Goal: Navigation & Orientation: Find specific page/section

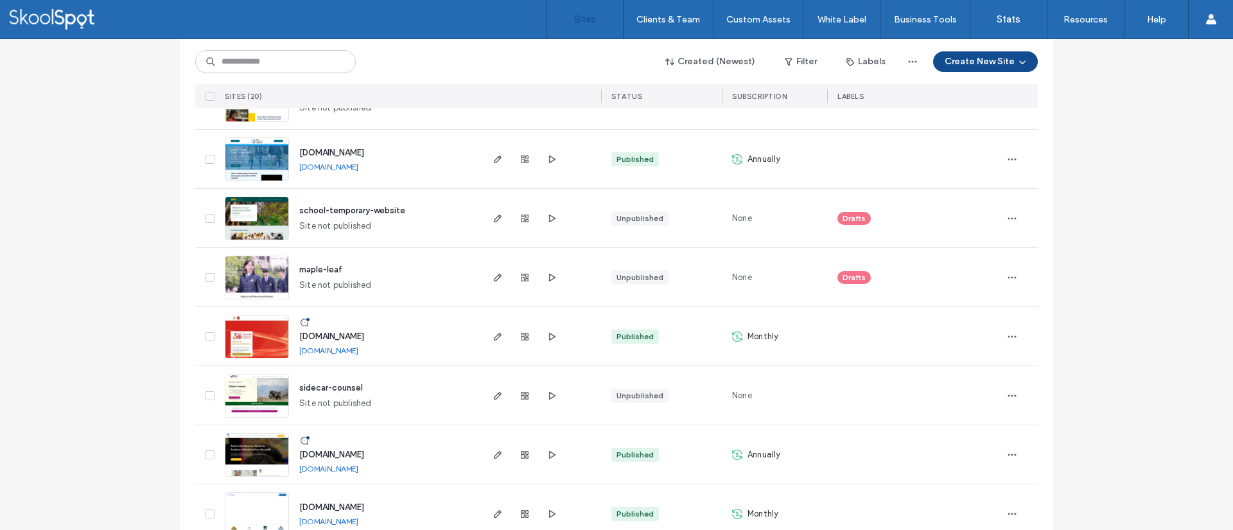
scroll to position [930, 0]
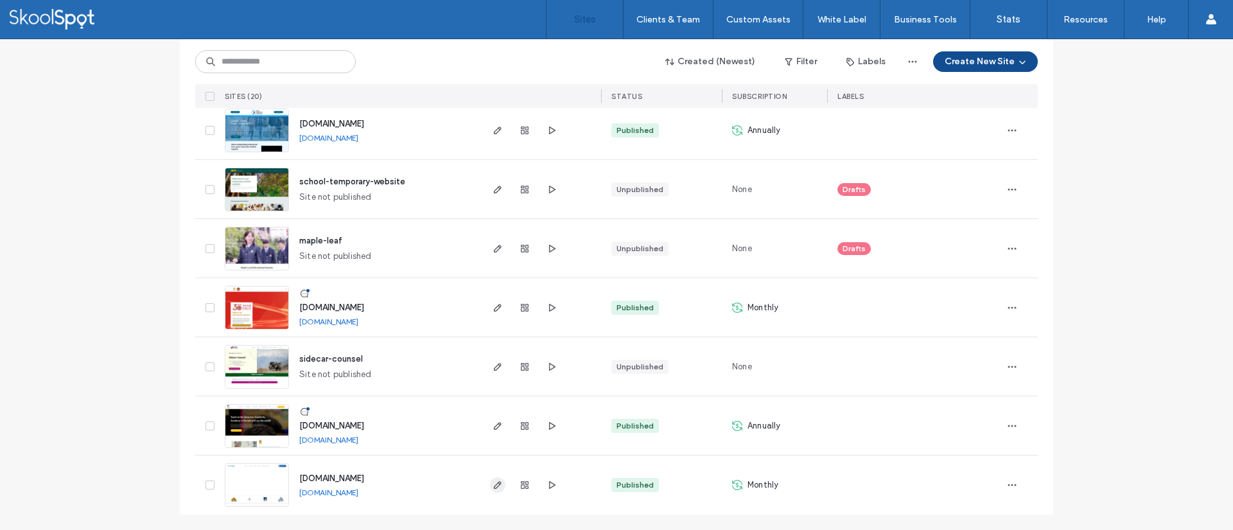
click at [493, 487] on icon "button" at bounding box center [497, 485] width 10 height 10
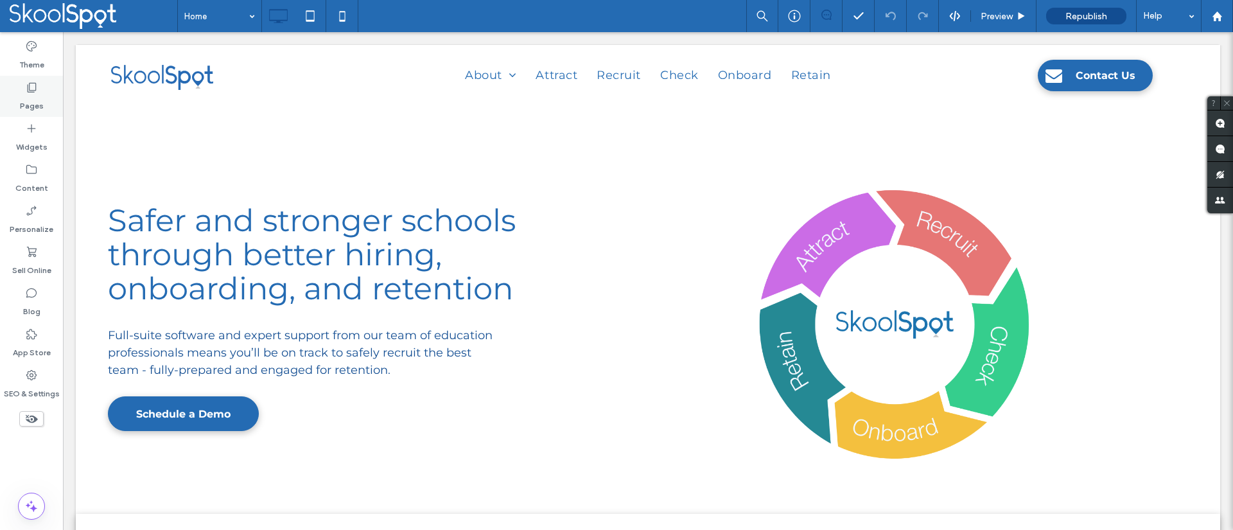
click at [23, 100] on label "Pages" at bounding box center [32, 103] width 24 height 18
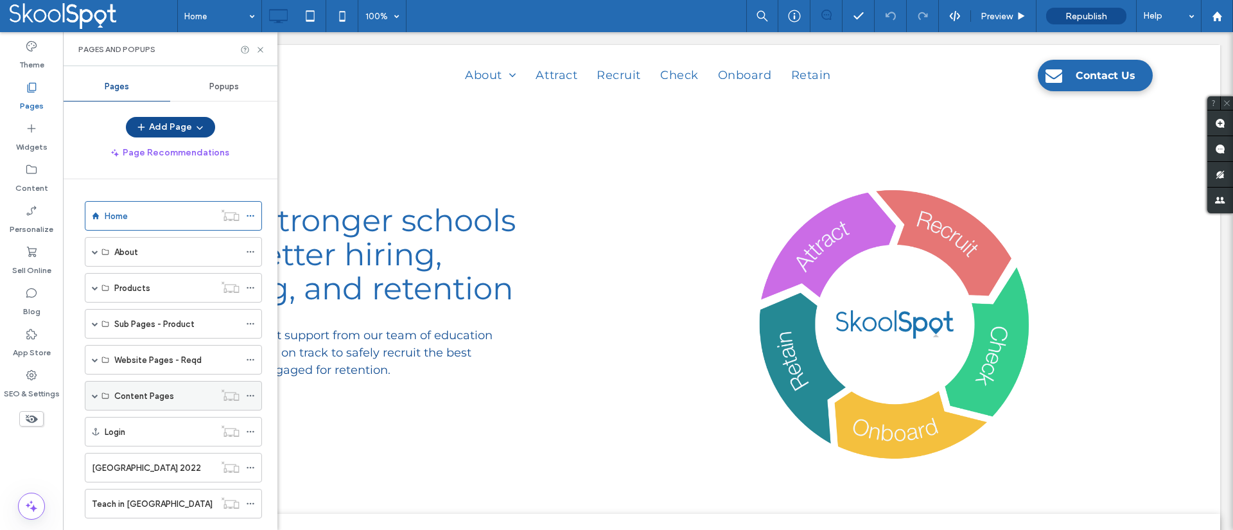
scroll to position [171, 0]
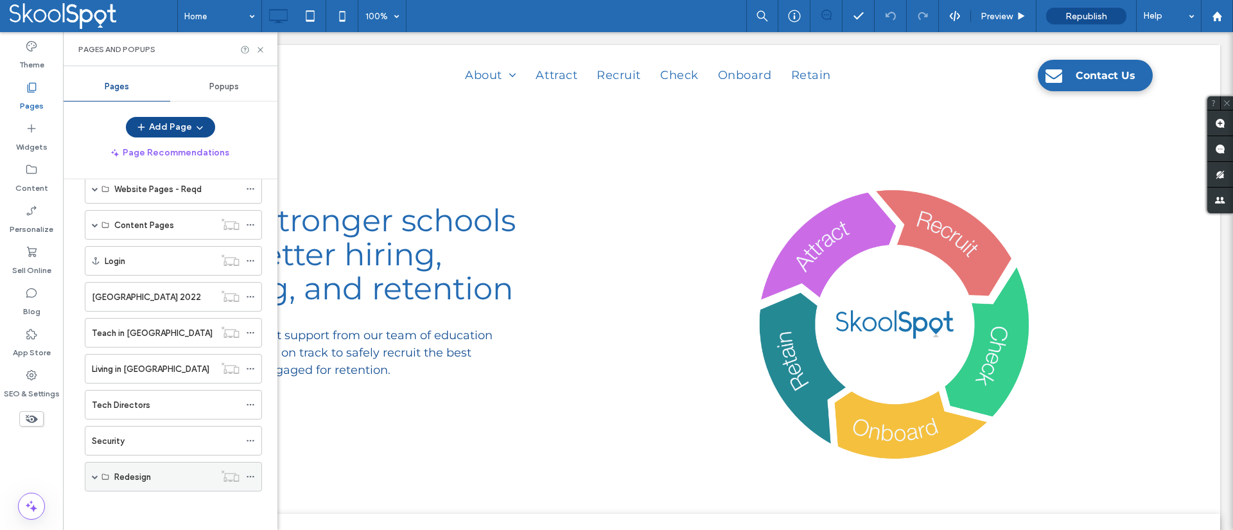
click at [91, 476] on div "Redesign" at bounding box center [173, 477] width 177 height 30
click at [97, 473] on span at bounding box center [95, 476] width 6 height 6
click at [168, 509] on div "Home" at bounding box center [176, 506] width 125 height 13
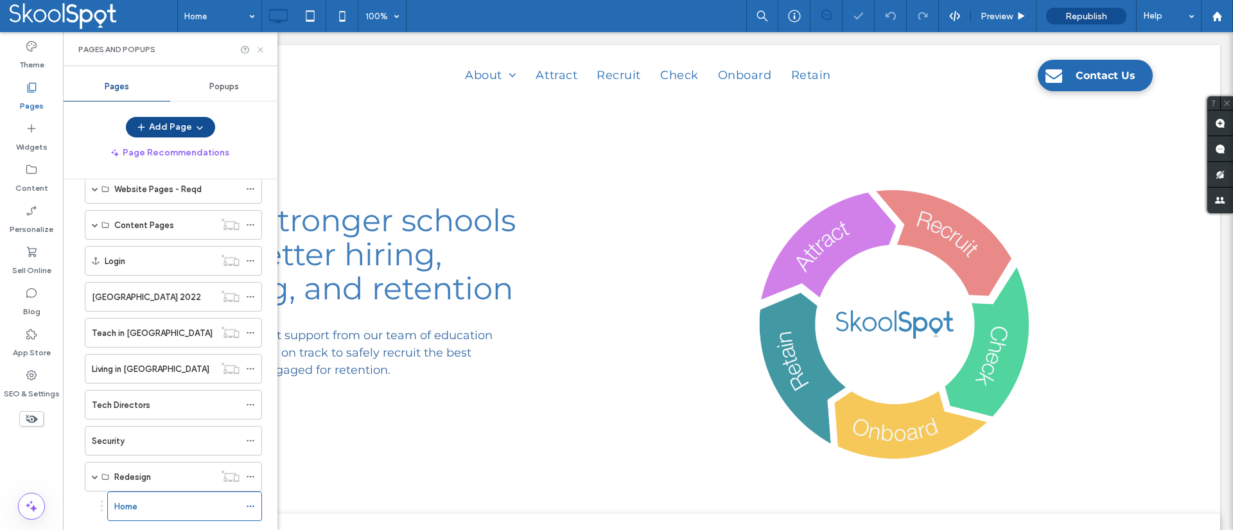
drag, startPoint x: 262, startPoint y: 51, endPoint x: 384, endPoint y: 222, distance: 210.4
click at [262, 51] on use at bounding box center [259, 49] width 5 height 5
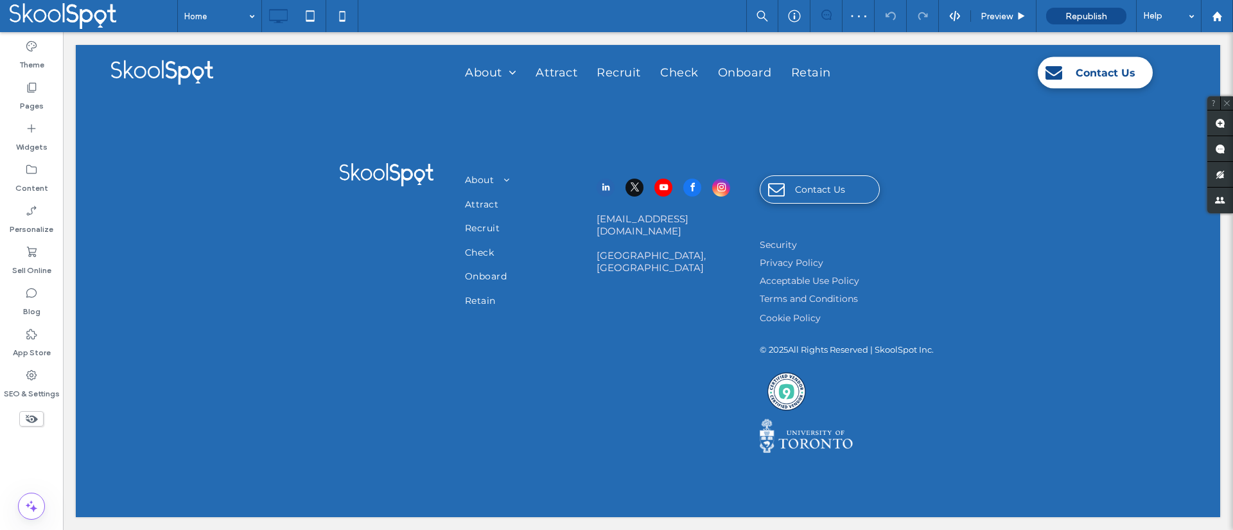
scroll to position [2629, 0]
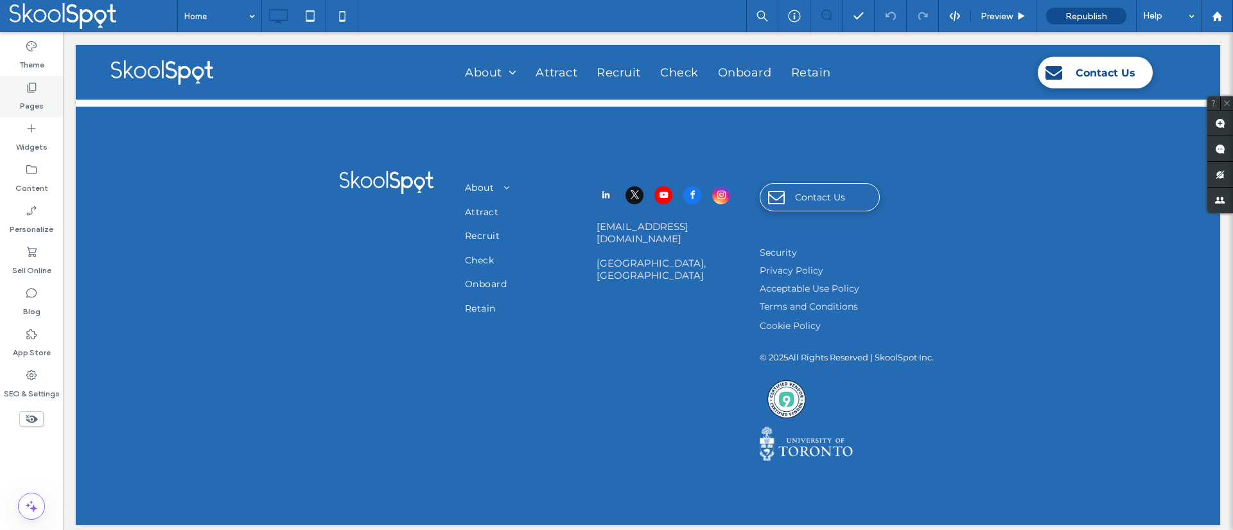
click at [35, 96] on label "Pages" at bounding box center [32, 103] width 24 height 18
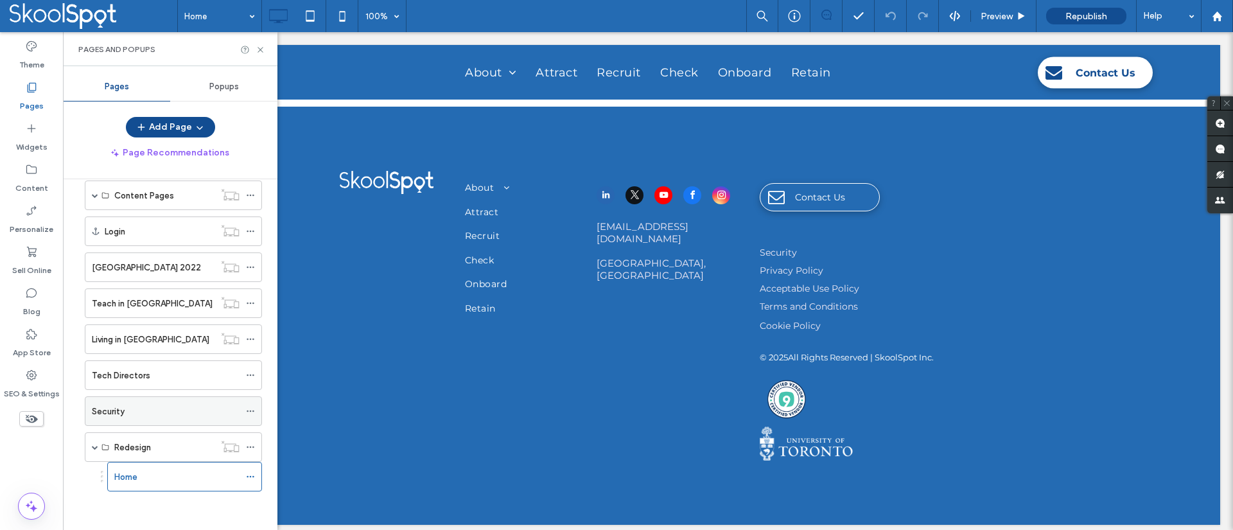
scroll to position [0, 0]
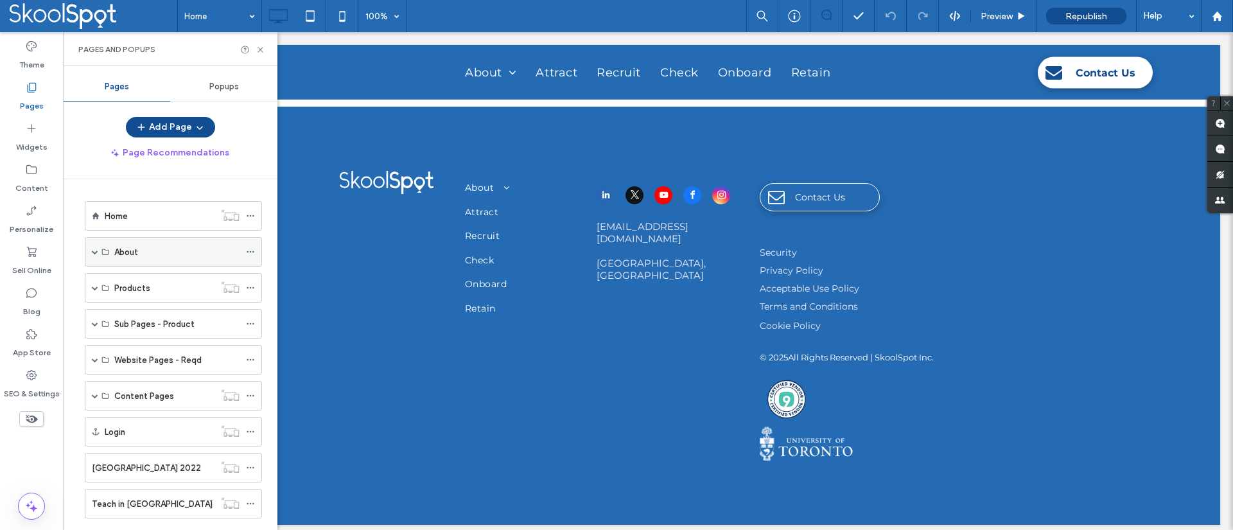
click at [96, 252] on span at bounding box center [95, 251] width 6 height 6
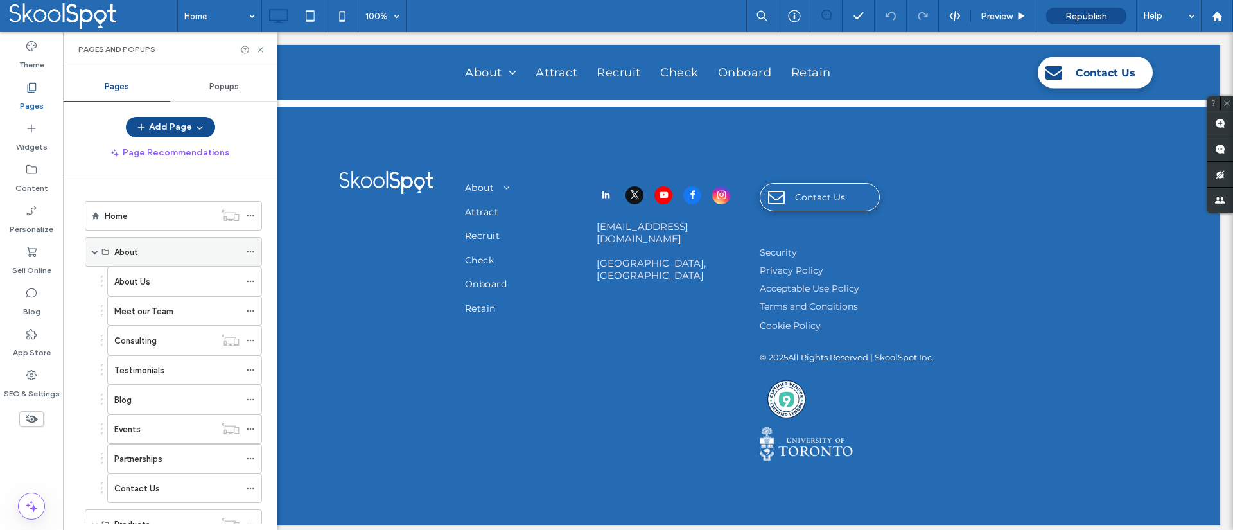
click at [96, 252] on span at bounding box center [95, 251] width 6 height 6
